Goal: Task Accomplishment & Management: Complete application form

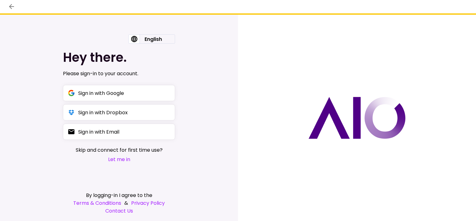
click at [118, 160] on button "Let me in" at bounding box center [119, 159] width 87 height 8
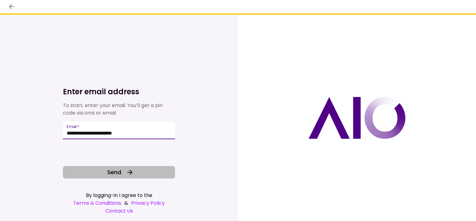
type input "**********"
click at [120, 170] on span "Send" at bounding box center [114, 172] width 14 height 8
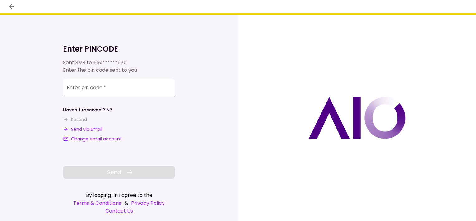
click at [91, 130] on button "Send via Email" at bounding box center [82, 129] width 39 height 7
click at [90, 89] on div "**********" at bounding box center [119, 88] width 112 height 17
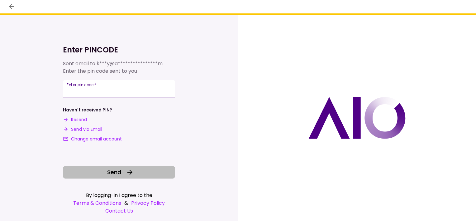
type input "******"
click at [111, 171] on span "Send" at bounding box center [114, 172] width 14 height 8
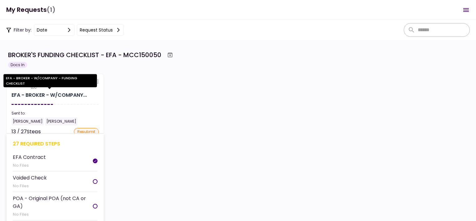
click at [44, 93] on div "EFA - BROKER - W/COMPANY..." at bounding box center [49, 94] width 75 height 7
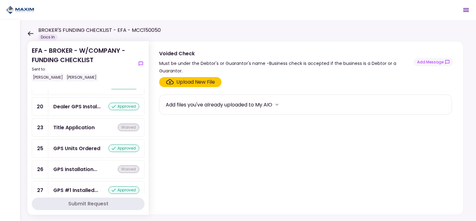
scroll to position [590, 0]
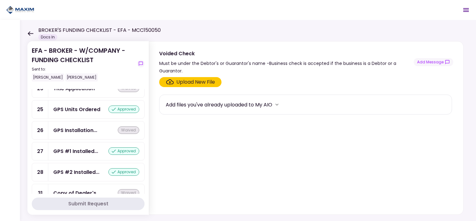
click at [31, 36] on div "BROKER'S FUNDING CHECKLIST - EFA - MCC150050 Docs In" at bounding box center [93, 33] width 133 height 14
click at [29, 33] on icon at bounding box center [31, 33] width 6 height 4
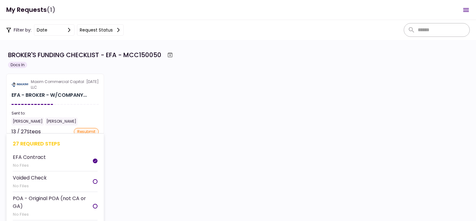
click at [45, 148] on div "27 required steps EFA Contract No Files Voided Check No Files POA - Original PO…" at bounding box center [55, 187] width 97 height 109
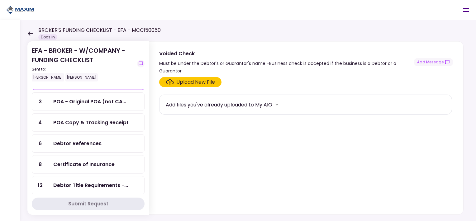
scroll to position [125, 0]
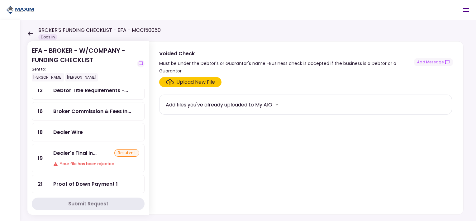
click at [124, 149] on div "resubmit" at bounding box center [126, 152] width 25 height 7
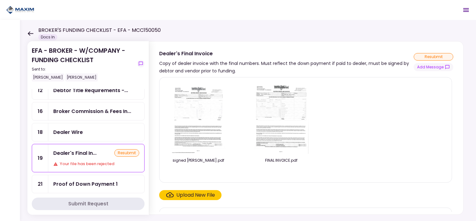
click at [172, 194] on icon "Click here to upload the required document" at bounding box center [169, 195] width 7 height 6
click at [0, 0] on input "Upload New File" at bounding box center [0, 0] width 0 height 0
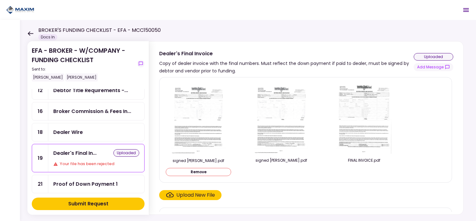
click at [202, 102] on img at bounding box center [198, 118] width 55 height 72
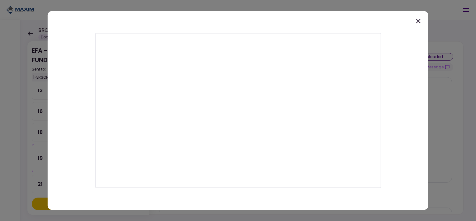
click at [418, 25] on div at bounding box center [238, 110] width 381 height 198
click at [418, 20] on icon at bounding box center [418, 20] width 7 height 7
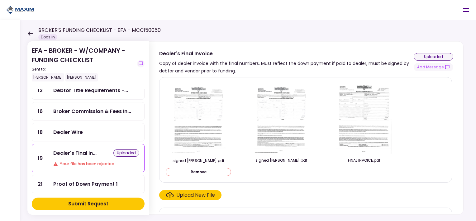
click at [202, 169] on button "Remove" at bounding box center [198, 172] width 65 height 8
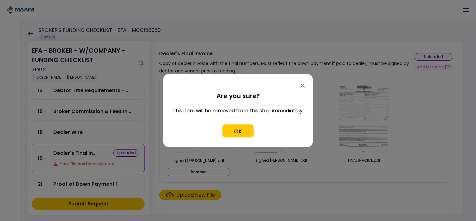
click at [223, 142] on div "Are you sure? This item will be removed from this step immediately. OK" at bounding box center [238, 119] width 150 height 56
click at [235, 134] on button "OK" at bounding box center [237, 130] width 31 height 13
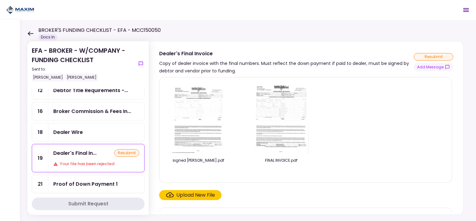
click at [177, 193] on div "Upload New File" at bounding box center [195, 194] width 39 height 7
click at [0, 0] on input "Upload New File" at bounding box center [0, 0] width 0 height 0
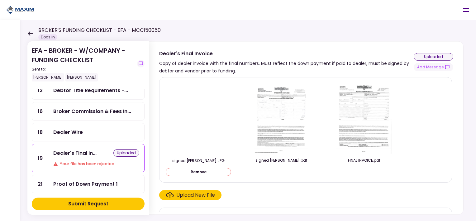
click at [78, 202] on div "Submit Request" at bounding box center [88, 203] width 40 height 7
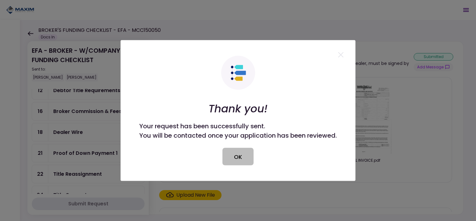
click at [238, 155] on button "OK" at bounding box center [237, 156] width 31 height 17
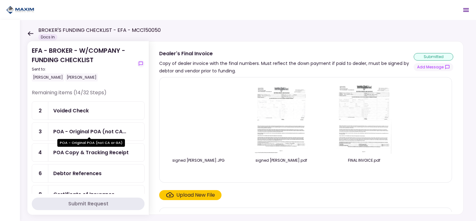
click at [89, 130] on div "POA - Original POA (not CA..." at bounding box center [89, 131] width 73 height 8
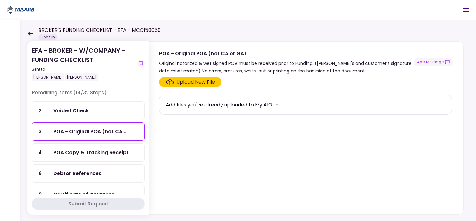
click at [174, 81] on div "Upload New File" at bounding box center [190, 81] width 49 height 7
click at [0, 0] on input "Upload New File" at bounding box center [0, 0] width 0 height 0
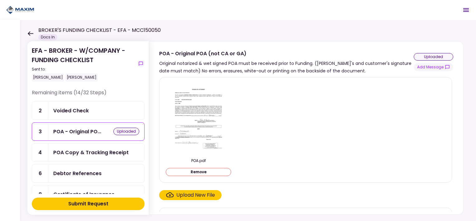
click at [92, 202] on div "Submit Request" at bounding box center [88, 203] width 40 height 7
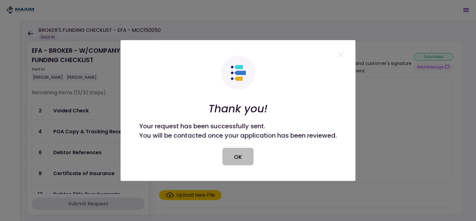
click at [243, 151] on button "OK" at bounding box center [237, 156] width 31 height 17
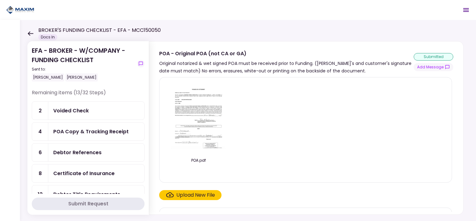
click at [90, 153] on div "Debtor References" at bounding box center [77, 152] width 48 height 8
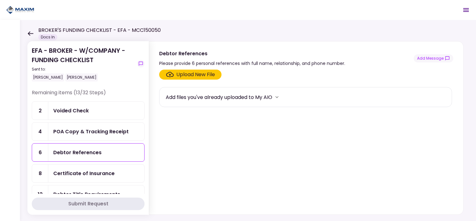
click at [176, 74] on div "Upload New File" at bounding box center [195, 74] width 39 height 7
click at [0, 0] on input "Upload New File" at bounding box center [0, 0] width 0 height 0
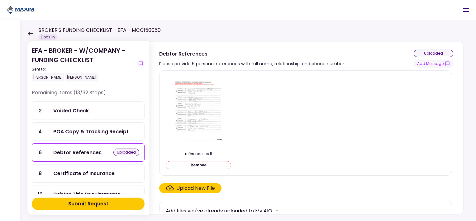
click at [91, 204] on div "Submit Request" at bounding box center [88, 203] width 40 height 7
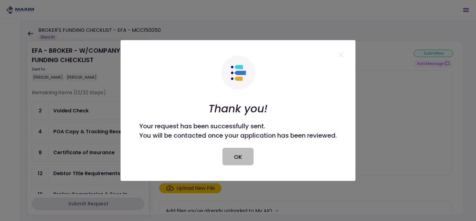
click at [244, 157] on button "OK" at bounding box center [237, 156] width 31 height 17
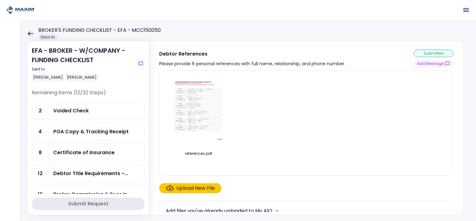
click at [100, 128] on div "POA Copy & Tracking Receipt" at bounding box center [90, 131] width 75 height 8
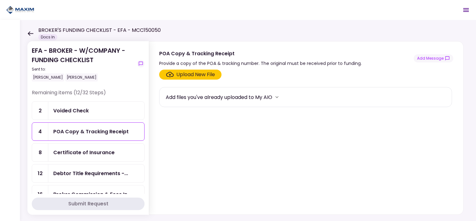
click at [175, 72] on div "Upload New File" at bounding box center [190, 74] width 49 height 7
click at [0, 0] on input "Upload New File" at bounding box center [0, 0] width 0 height 0
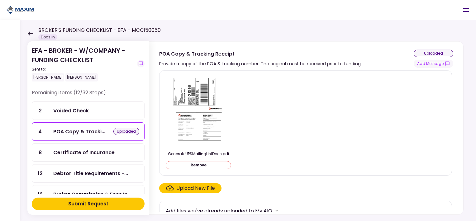
click at [105, 201] on div "Submit Request" at bounding box center [88, 203] width 40 height 7
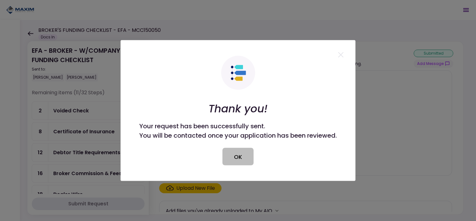
click at [244, 159] on button "OK" at bounding box center [237, 156] width 31 height 17
